Goal: Information Seeking & Learning: Learn about a topic

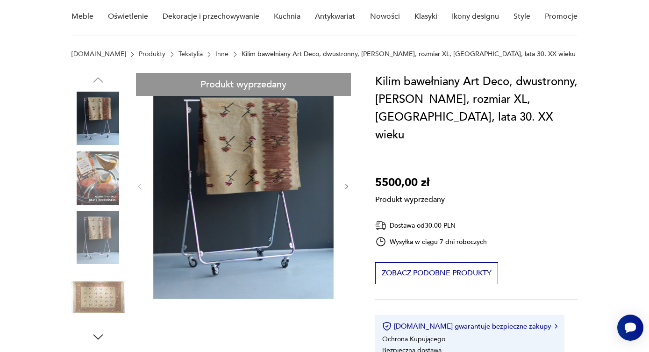
click at [100, 295] on div "Produkt wyprzedany Opis produktu Unikatowy kilim bawełniany „Łąka”, prawdopodob…" at bounding box center [211, 330] width 281 height 514
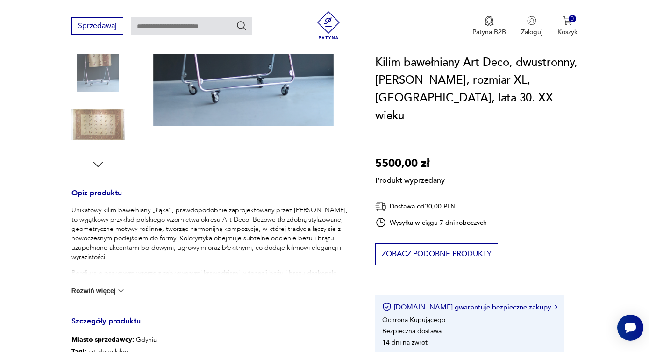
scroll to position [309, 0]
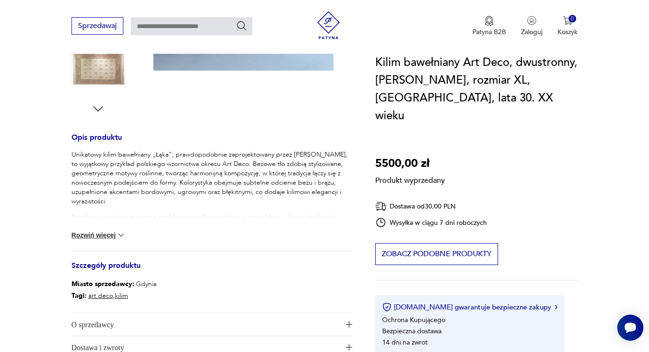
click at [105, 109] on div "Produkt wyprzedany Opis produktu Unikatowy kilim bawełniany „Łąka”, prawdopodob…" at bounding box center [211, 102] width 281 height 514
click at [95, 109] on div "Produkt wyprzedany Opis produktu Unikatowy kilim bawełniany „Łąka”, prawdopodob…" at bounding box center [211, 102] width 281 height 514
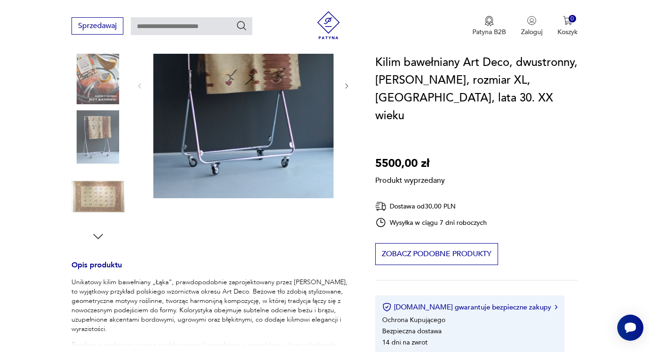
scroll to position [155, 0]
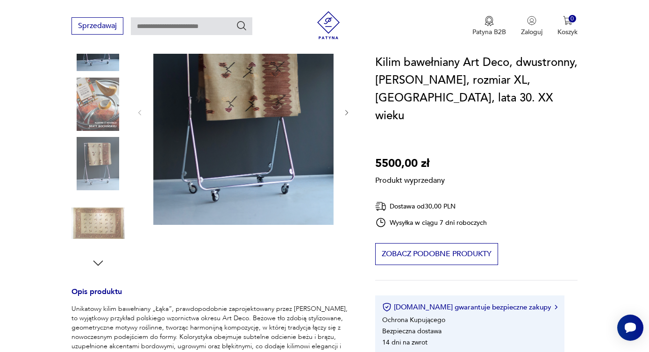
click at [114, 214] on div "Produkt wyprzedany Opis produktu Unikatowy kilim bawełniany „Łąka”, prawdopodob…" at bounding box center [211, 256] width 281 height 514
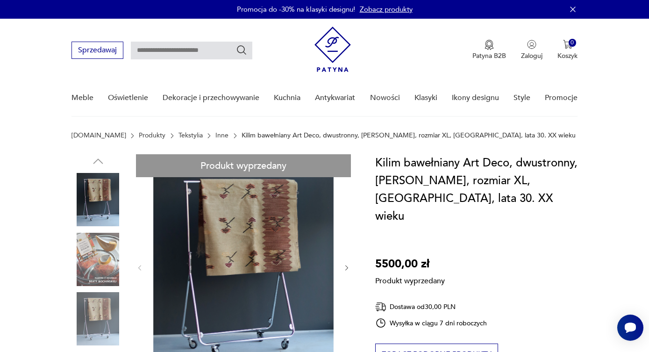
click at [178, 136] on link "Tekstylia" at bounding box center [190, 135] width 24 height 7
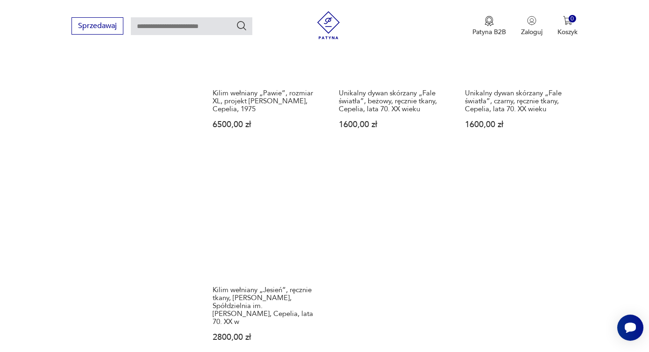
scroll to position [1127, 0]
